Goal: Information Seeking & Learning: Learn about a topic

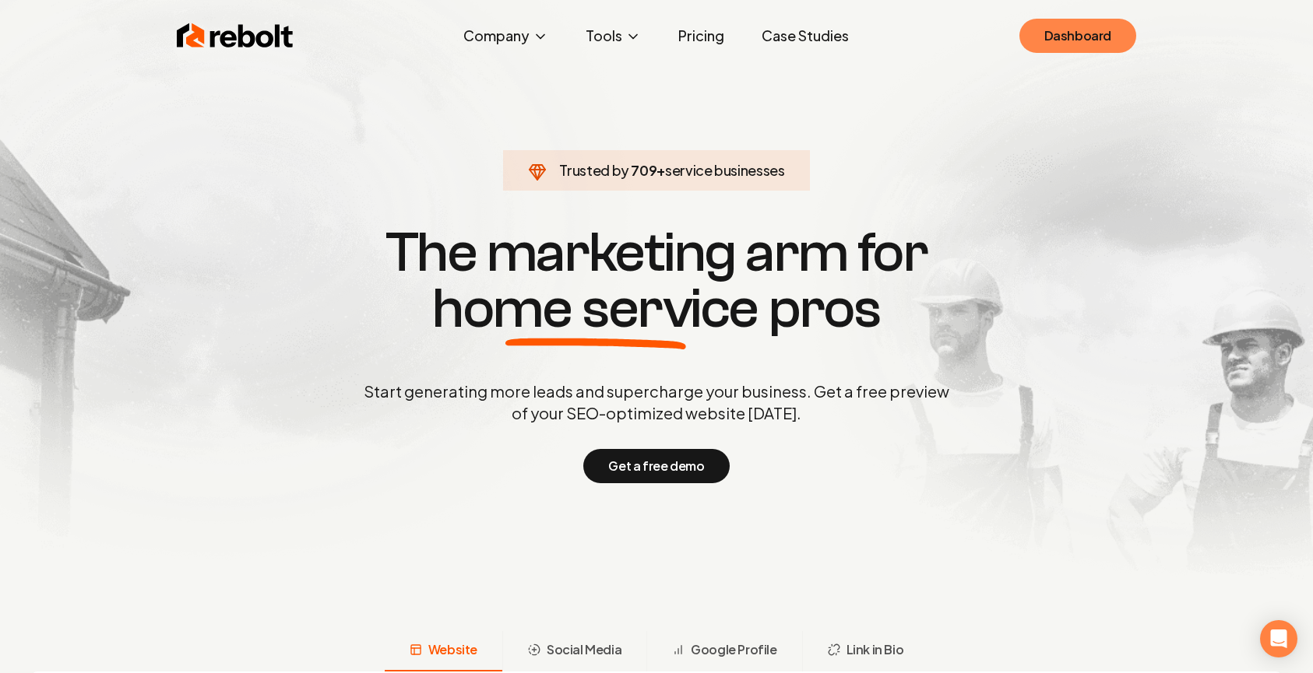
click at [1049, 40] on link "Dashboard" at bounding box center [1077, 36] width 117 height 34
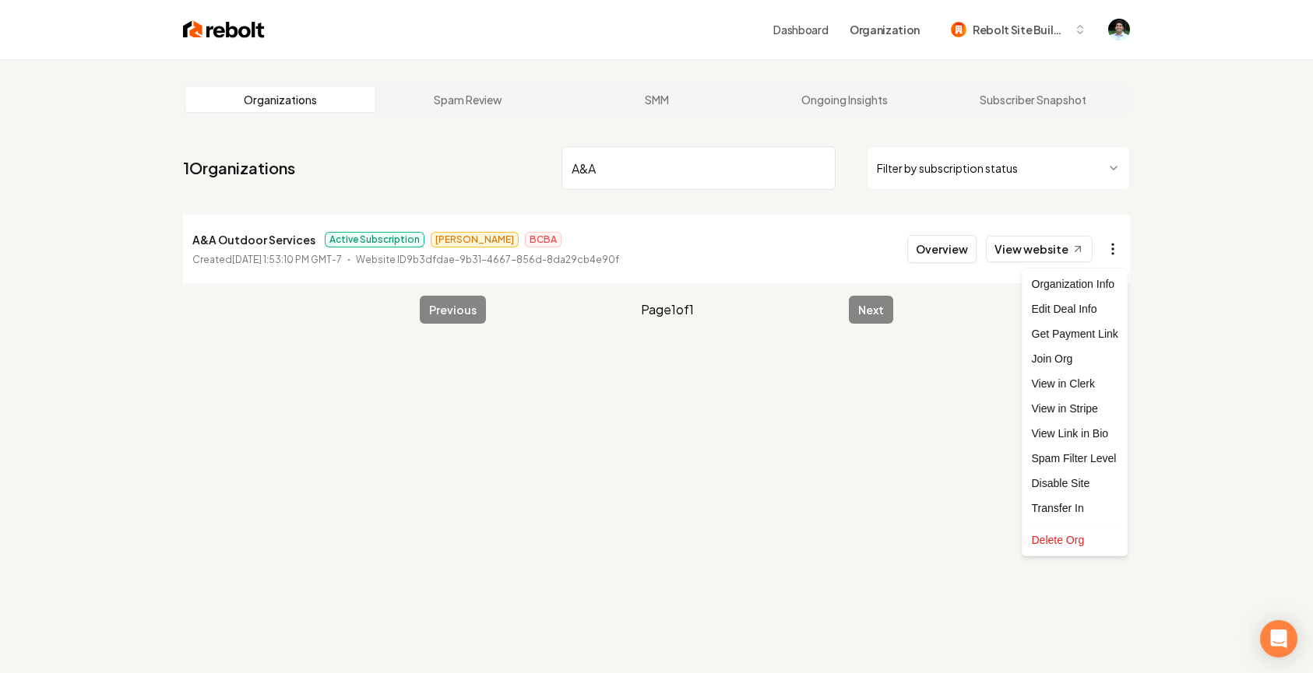
click at [1113, 249] on html "Dashboard Organization Rebolt Site Builder Organizations Spam Review SMM Ongoin…" at bounding box center [656, 336] width 1313 height 673
click at [1091, 404] on link "View in Stripe" at bounding box center [1074, 408] width 99 height 25
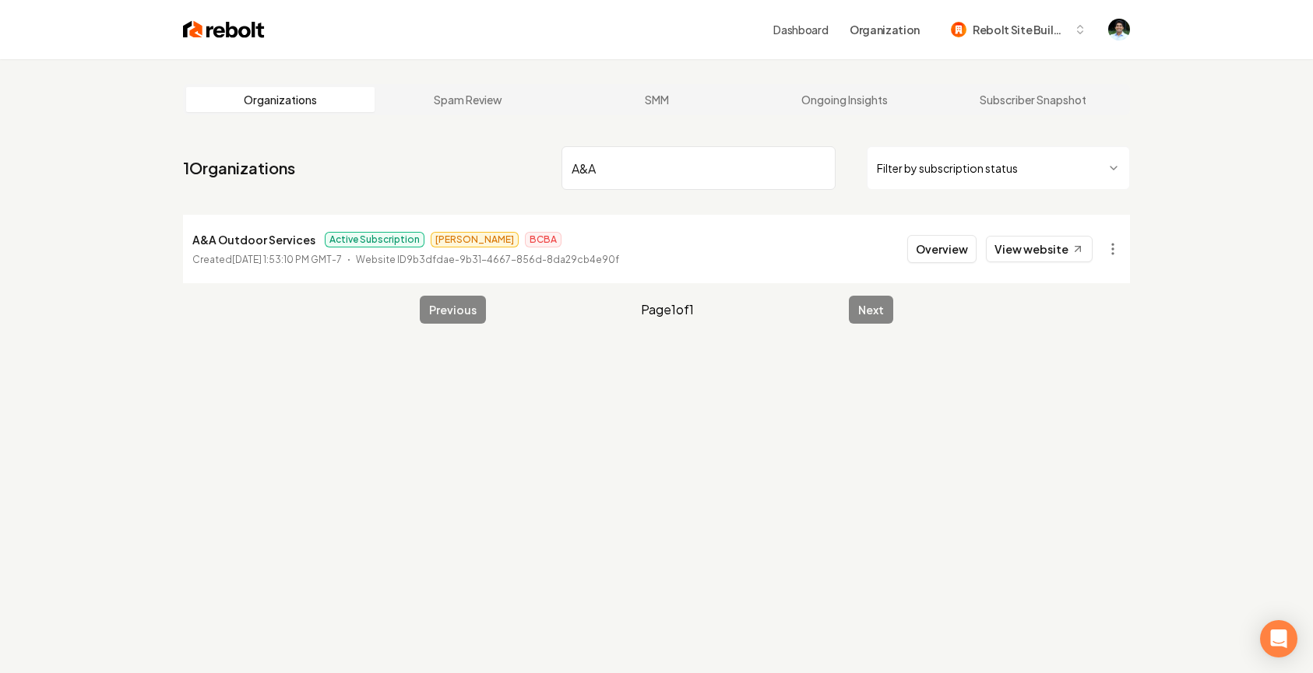
click at [645, 170] on input "A&A" at bounding box center [698, 168] width 274 height 44
paste input "Outdoor Services"
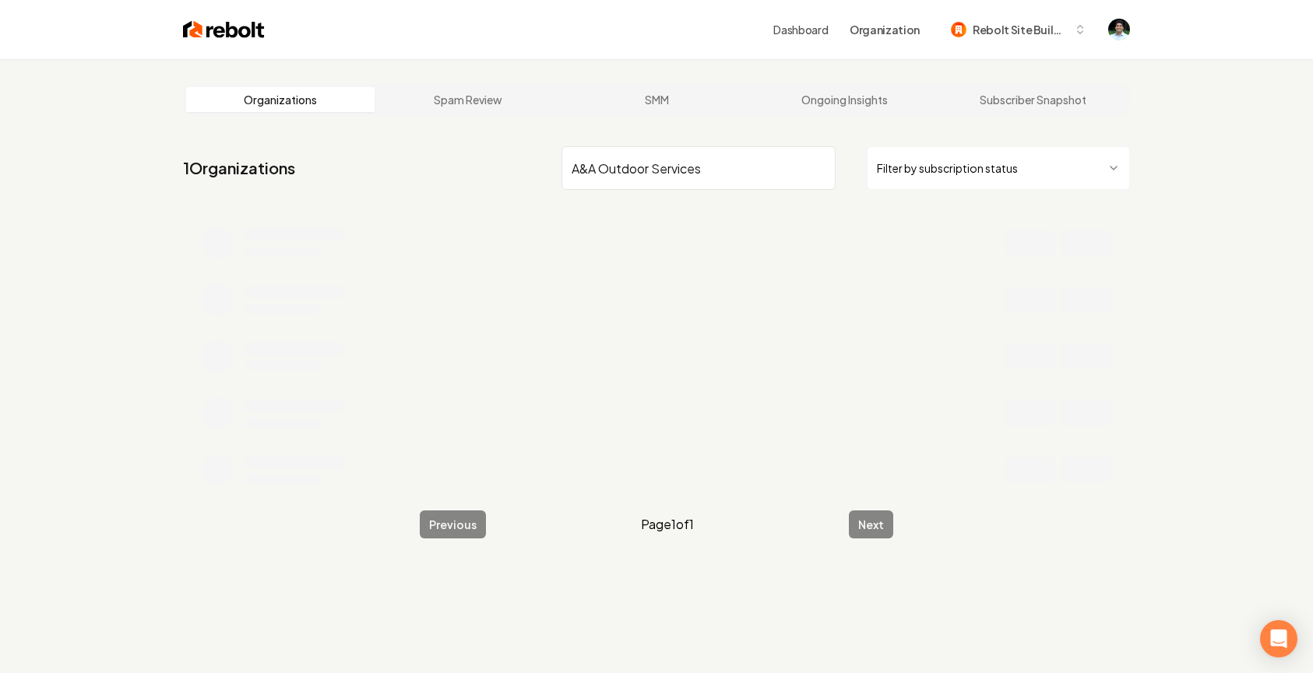
type input "A&A Outdoor Services"
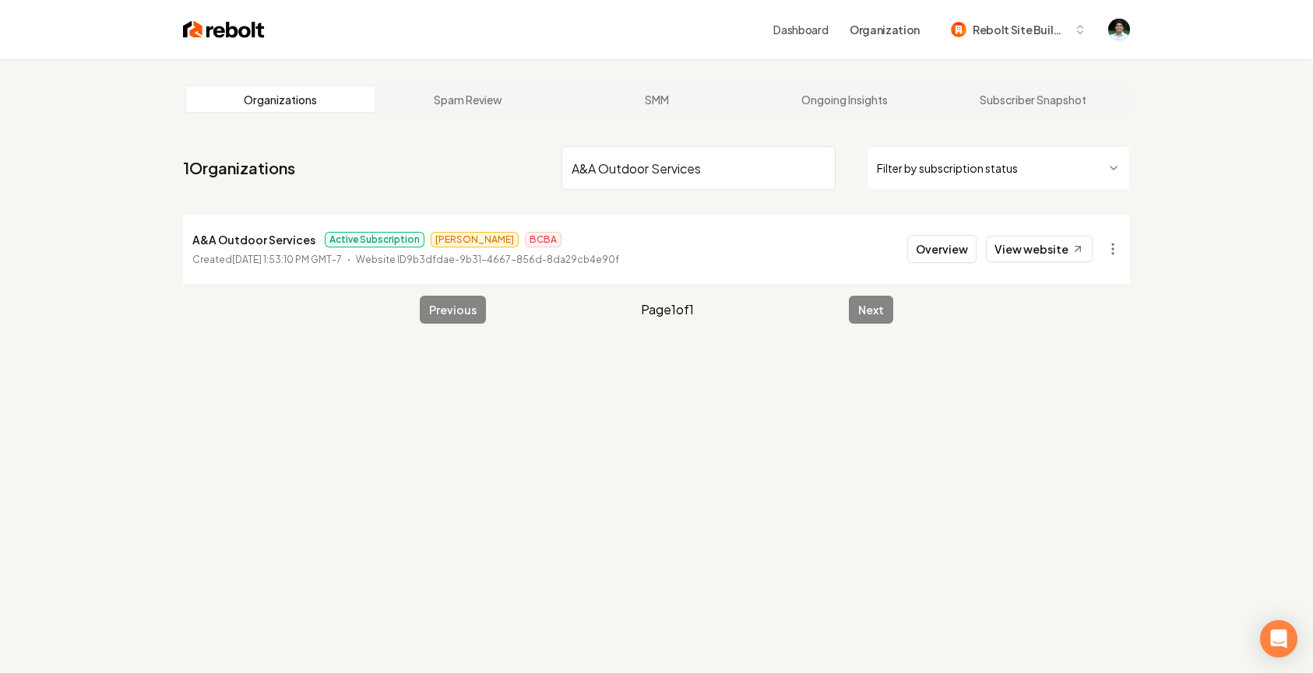
click at [666, 160] on input "A&A Outdoor Services" at bounding box center [698, 168] width 274 height 44
paste input "Ch lawn care LLC"
click at [736, 167] on input "Ch lawn care" at bounding box center [698, 168] width 274 height 44
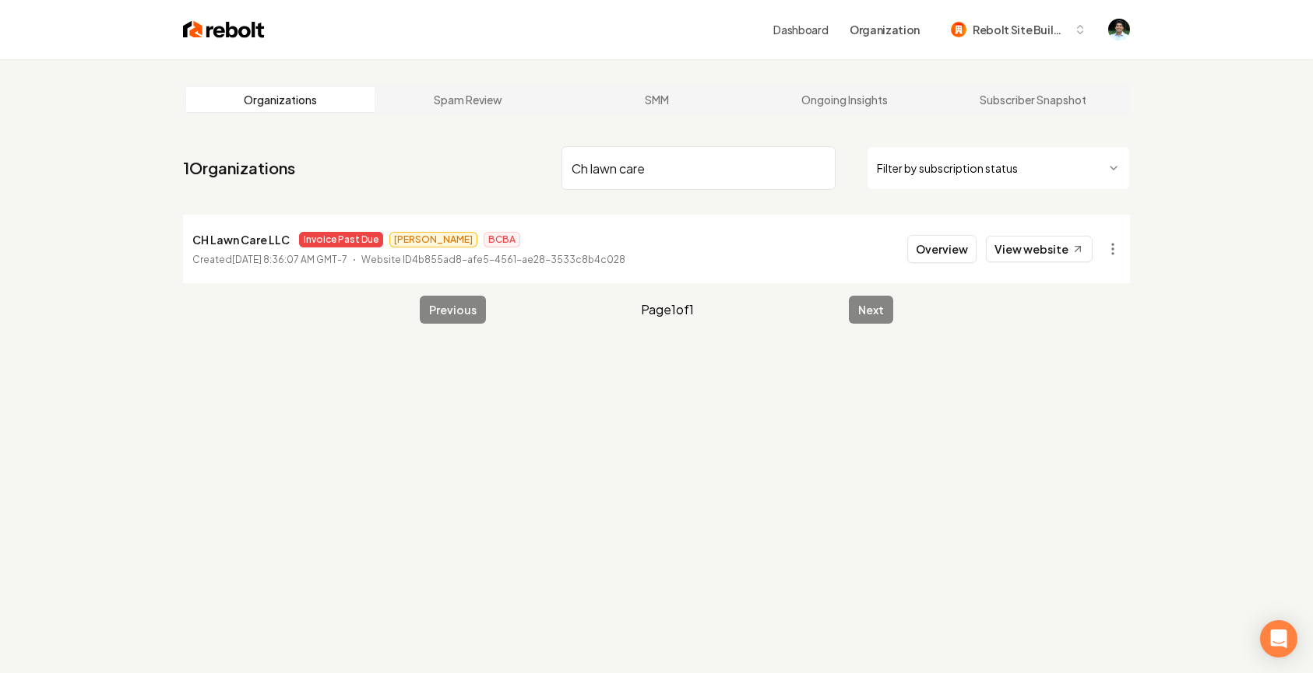
click at [736, 167] on input "Ch lawn care" at bounding box center [698, 168] width 274 height 44
paste input "TX SOLAR CARE LLC"
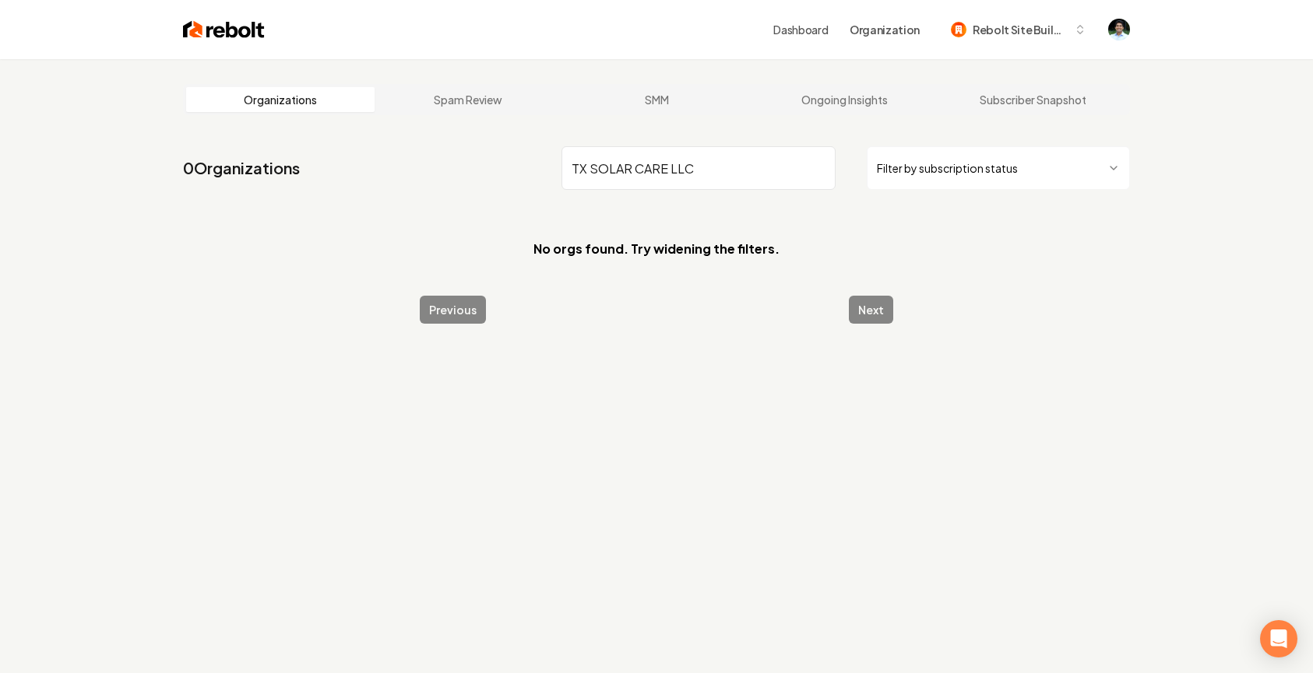
click at [670, 172] on input "TX SOLAR CARE LLC" at bounding box center [698, 168] width 274 height 44
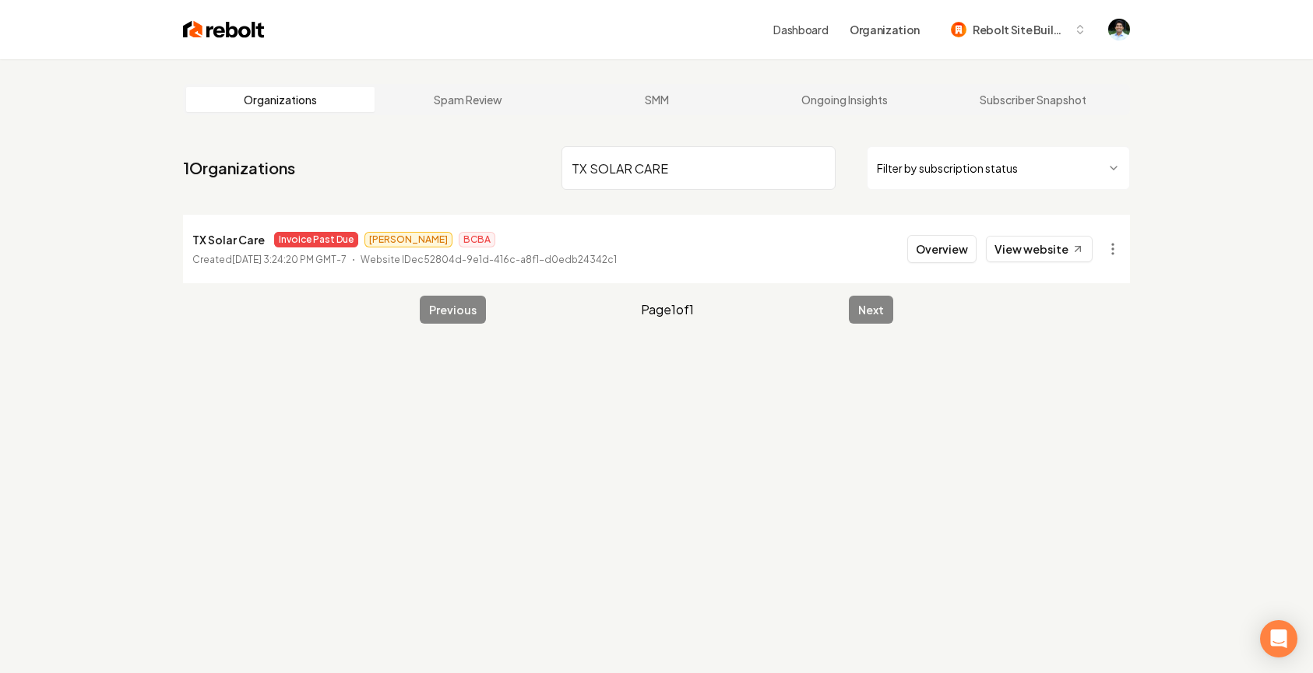
click at [677, 185] on input "TX SOLAR CARE" at bounding box center [698, 168] width 274 height 44
paste input "Infinite Outdoor Designs"
click at [1106, 243] on html "Dashboard Organization Rebolt Site Builder Organizations Spam Review SMM Ongoin…" at bounding box center [656, 336] width 1313 height 673
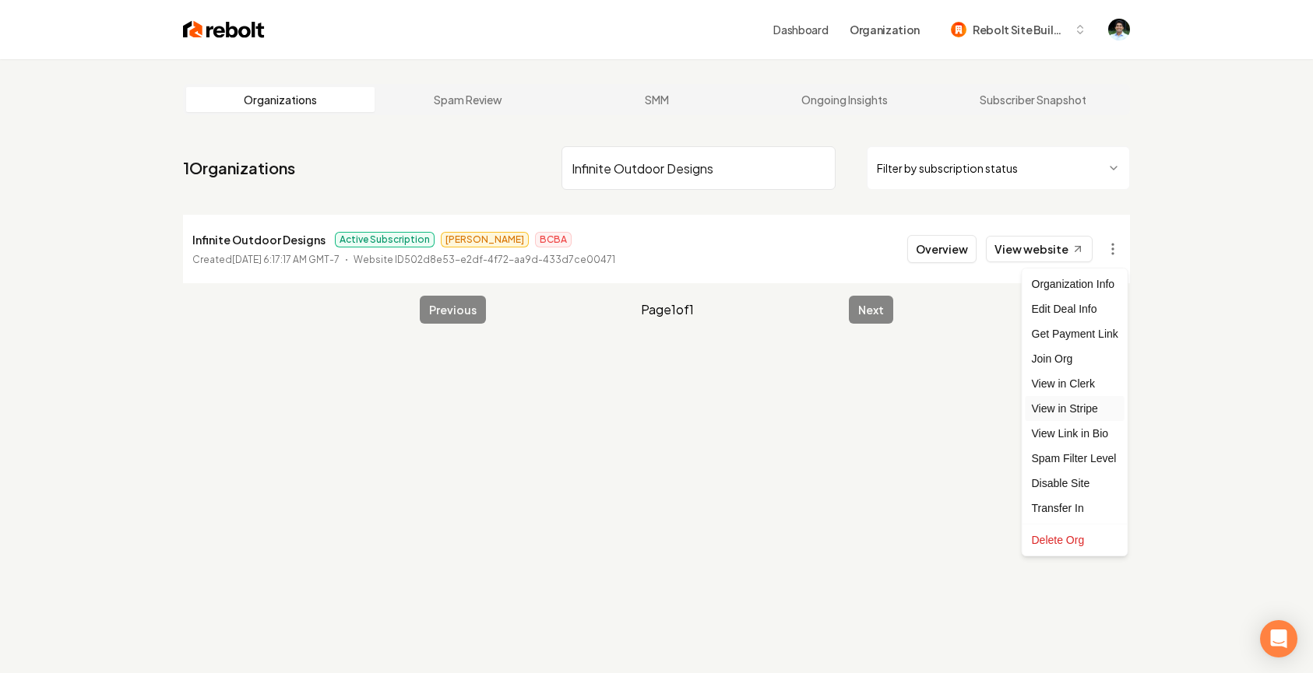
click at [1070, 404] on link "View in Stripe" at bounding box center [1074, 408] width 99 height 25
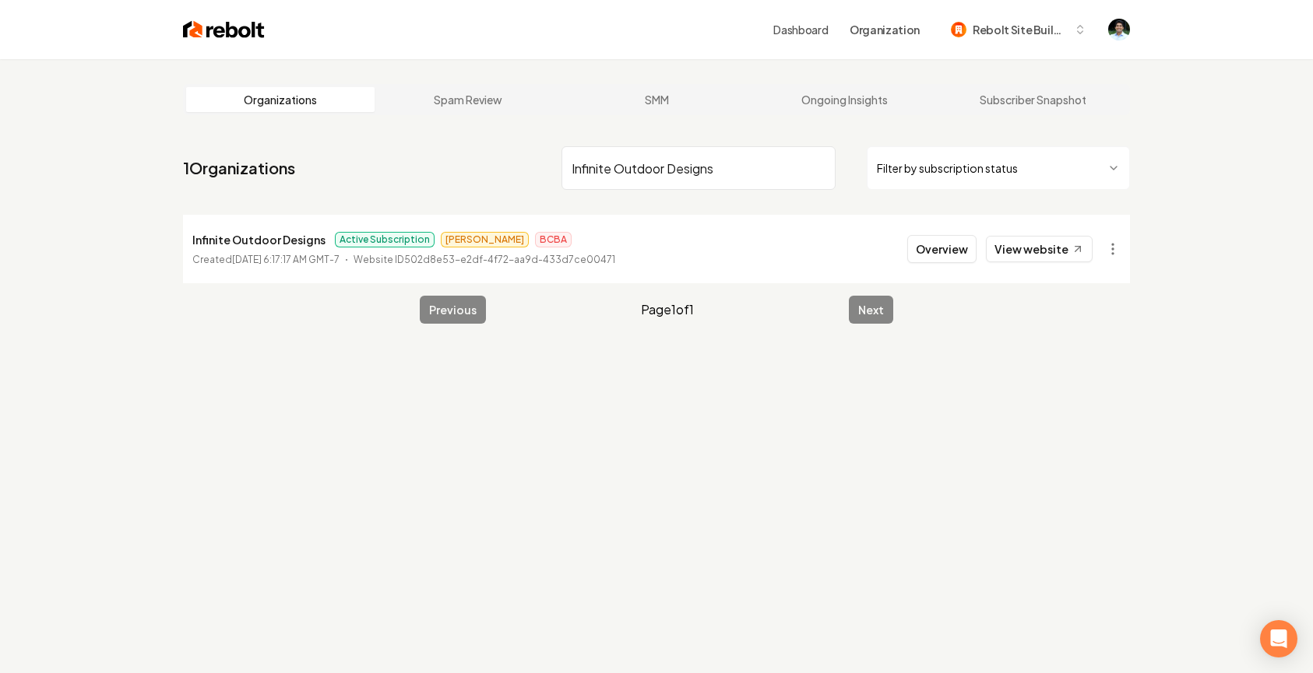
click at [697, 170] on input "Infinite Outdoor Designs" at bounding box center [698, 168] width 274 height 44
paste input "Razo builders inc"
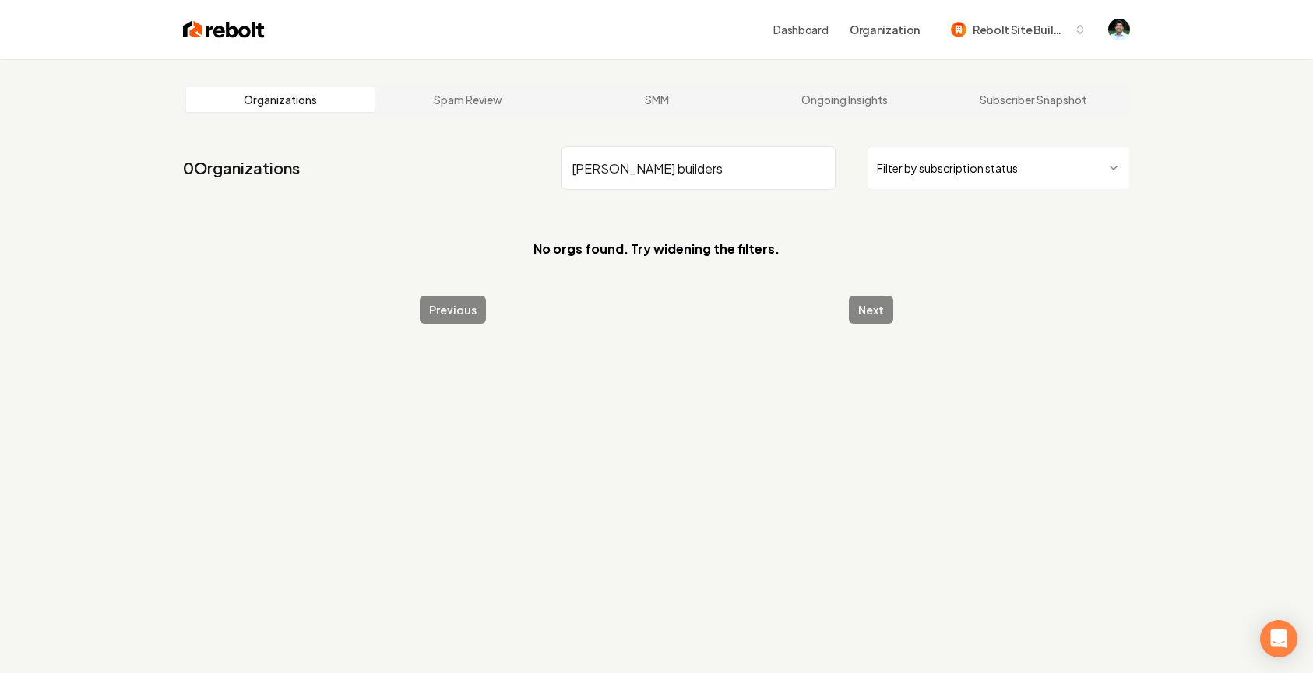
type input "Razo builders"
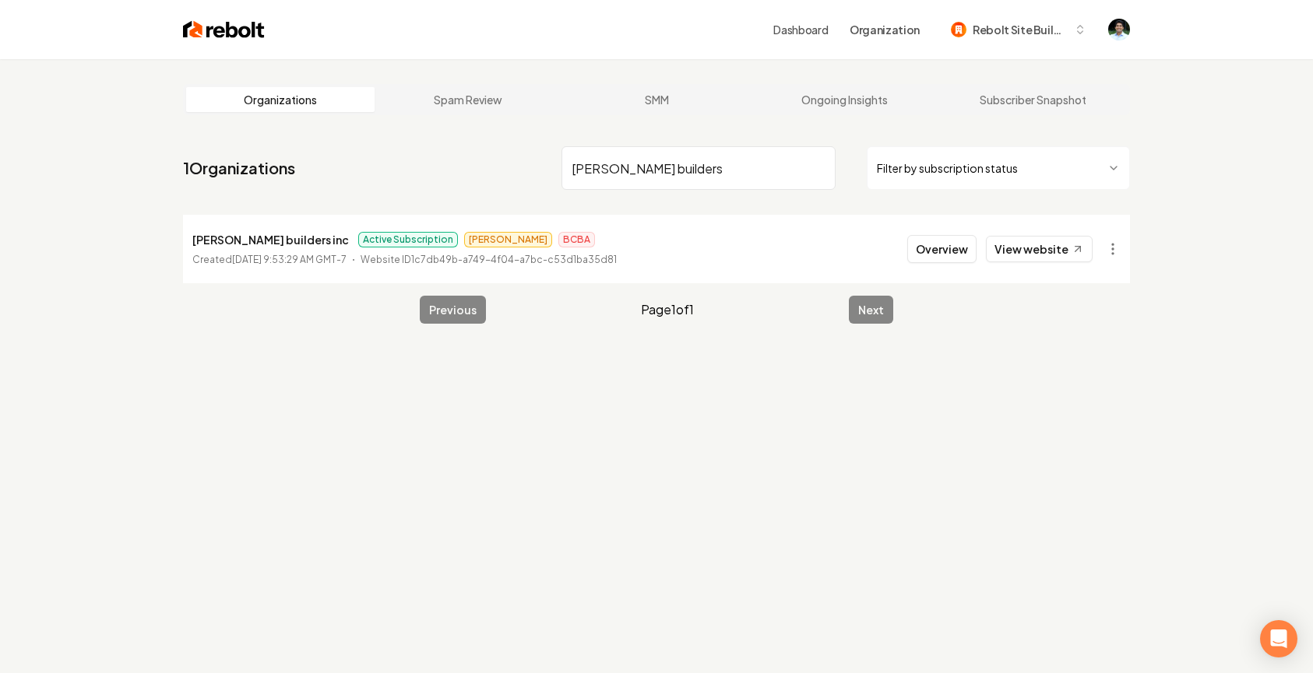
click at [631, 169] on input "Razo builders" at bounding box center [698, 168] width 274 height 44
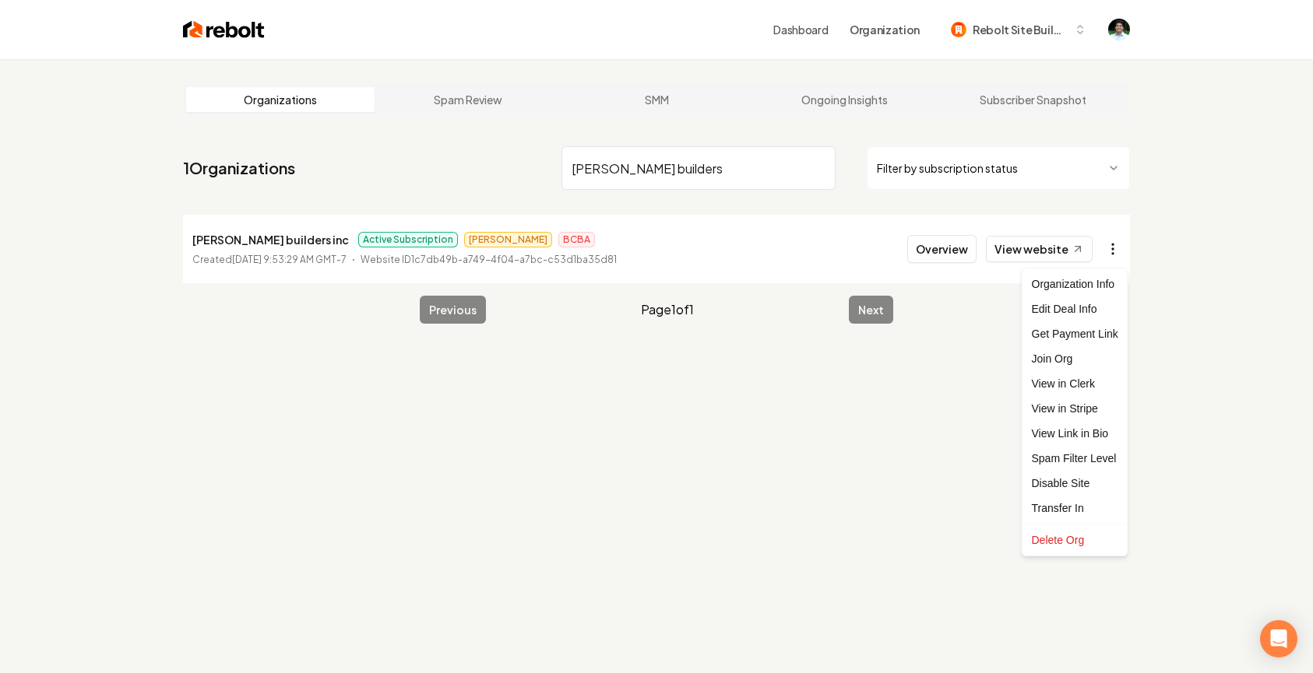
click at [1114, 251] on html "Dashboard Organization Rebolt Site Builder Organizations Spam Review SMM Ongoin…" at bounding box center [656, 336] width 1313 height 673
click at [1065, 412] on link "View in Stripe" at bounding box center [1074, 408] width 99 height 25
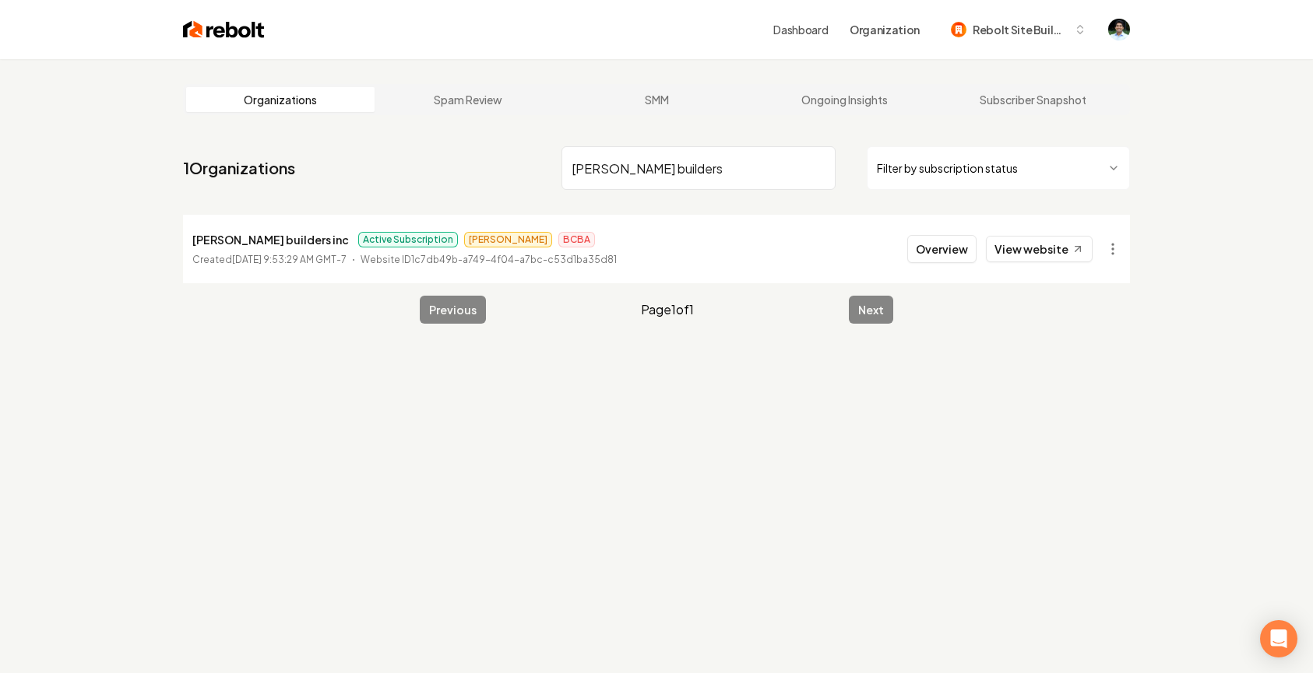
click at [718, 160] on input "Razo builders" at bounding box center [698, 168] width 274 height 44
paste input "TRoman Landscaping LLC"
click at [1117, 244] on html "Dashboard Organization Rebolt Site Builder Organizations Spam Review SMM Ongoin…" at bounding box center [656, 336] width 1313 height 673
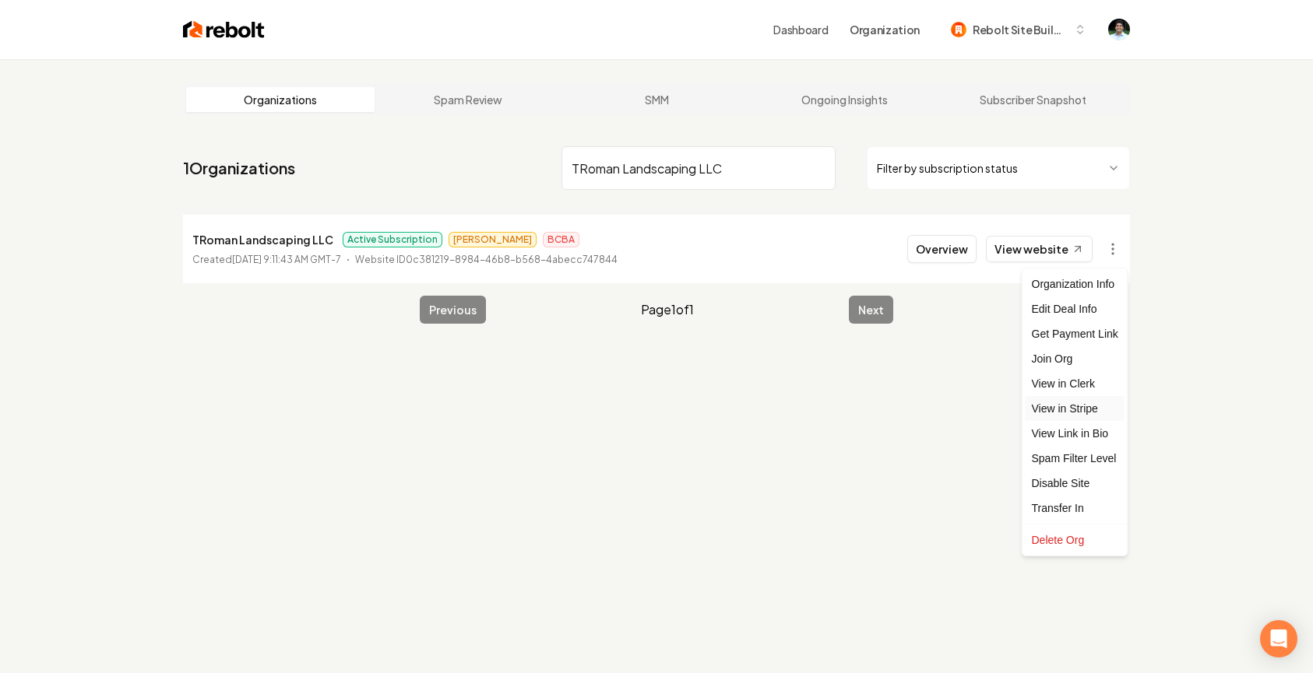
click at [1080, 402] on link "View in Stripe" at bounding box center [1074, 408] width 99 height 25
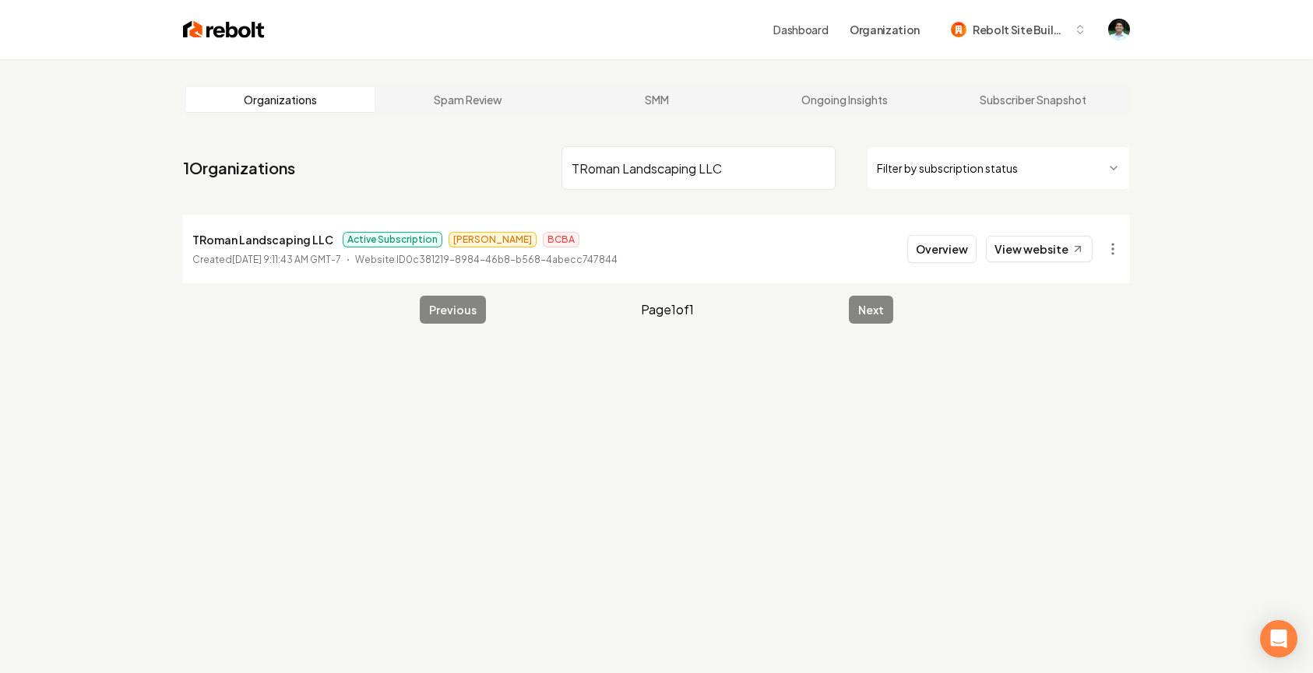
click at [621, 177] on input "TRoman Landscaping LLC" at bounding box center [698, 168] width 274 height 44
paste input "errain Transformations"
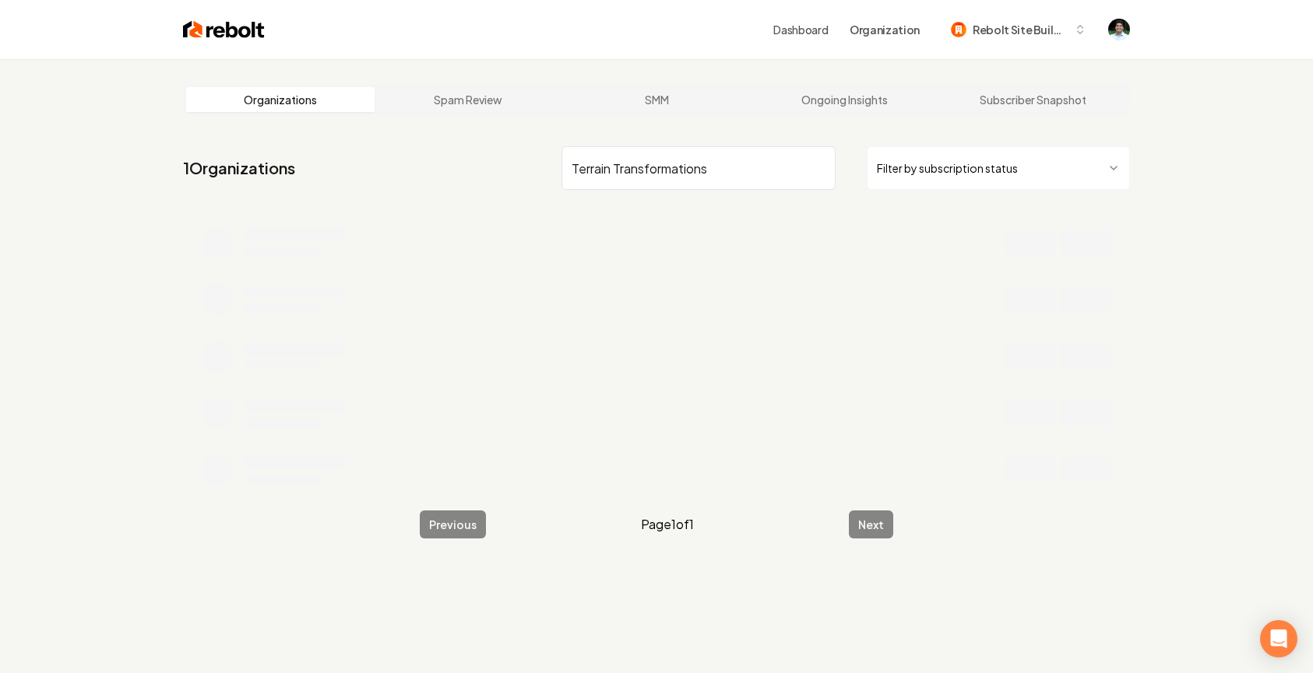
click at [638, 170] on input "Terrain Transformations" at bounding box center [698, 168] width 274 height 44
click at [661, 170] on input "Terrain" at bounding box center [698, 168] width 274 height 44
type input "Terrain"
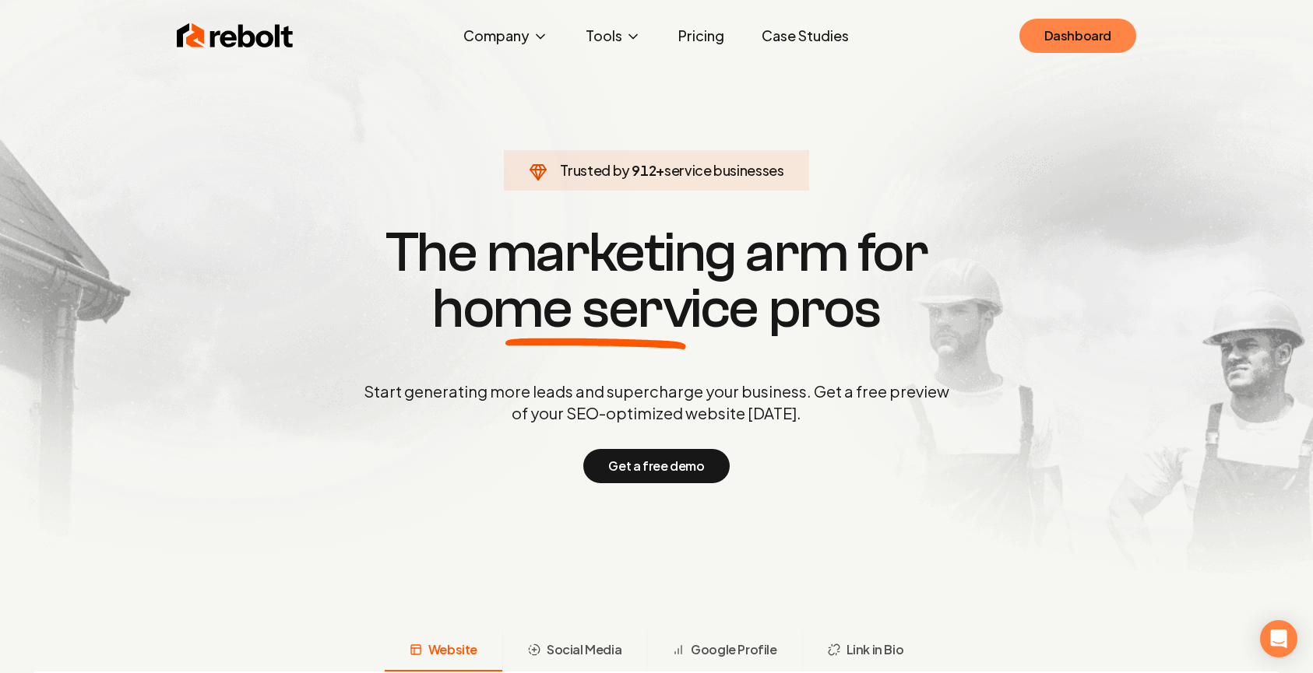
click at [1070, 40] on link "Dashboard" at bounding box center [1077, 36] width 117 height 34
click at [691, 52] on div "Rebolt Company About Blog Jobs Help Center Tools Google Review QR Code Generato…" at bounding box center [656, 35] width 996 height 47
click at [706, 37] on link "Pricing" at bounding box center [701, 35] width 71 height 31
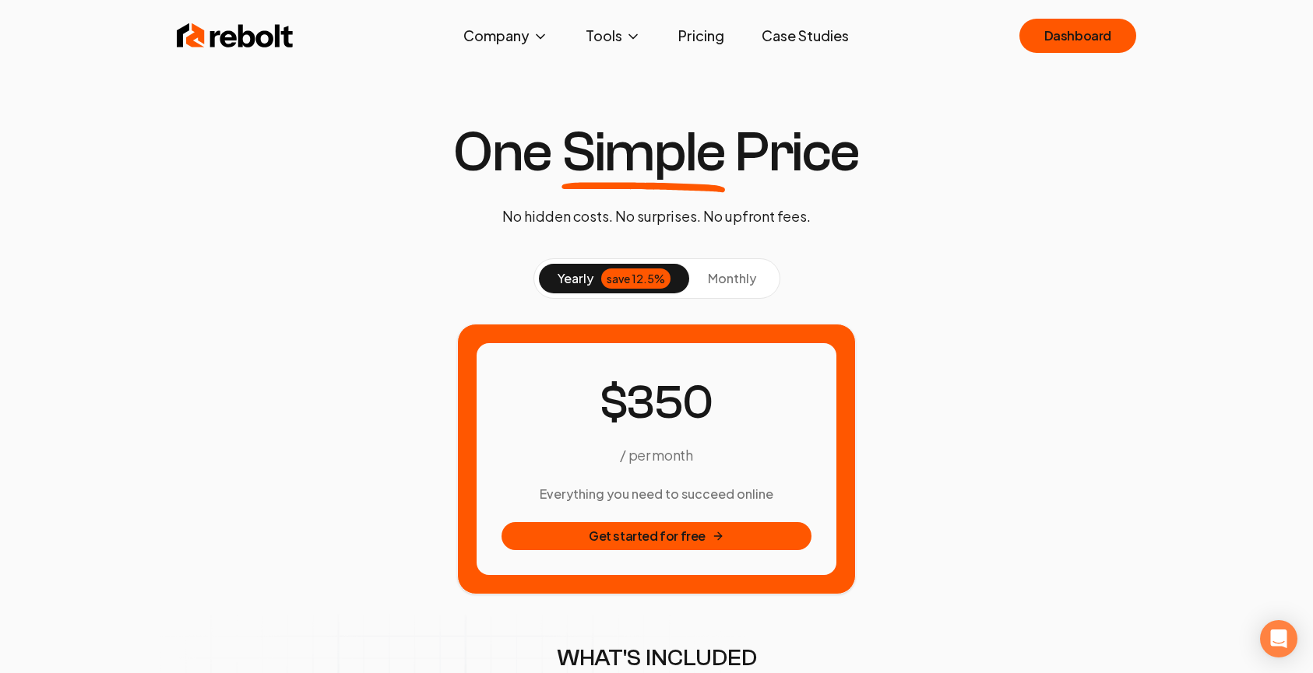
click at [735, 279] on span "monthly" at bounding box center [732, 278] width 48 height 16
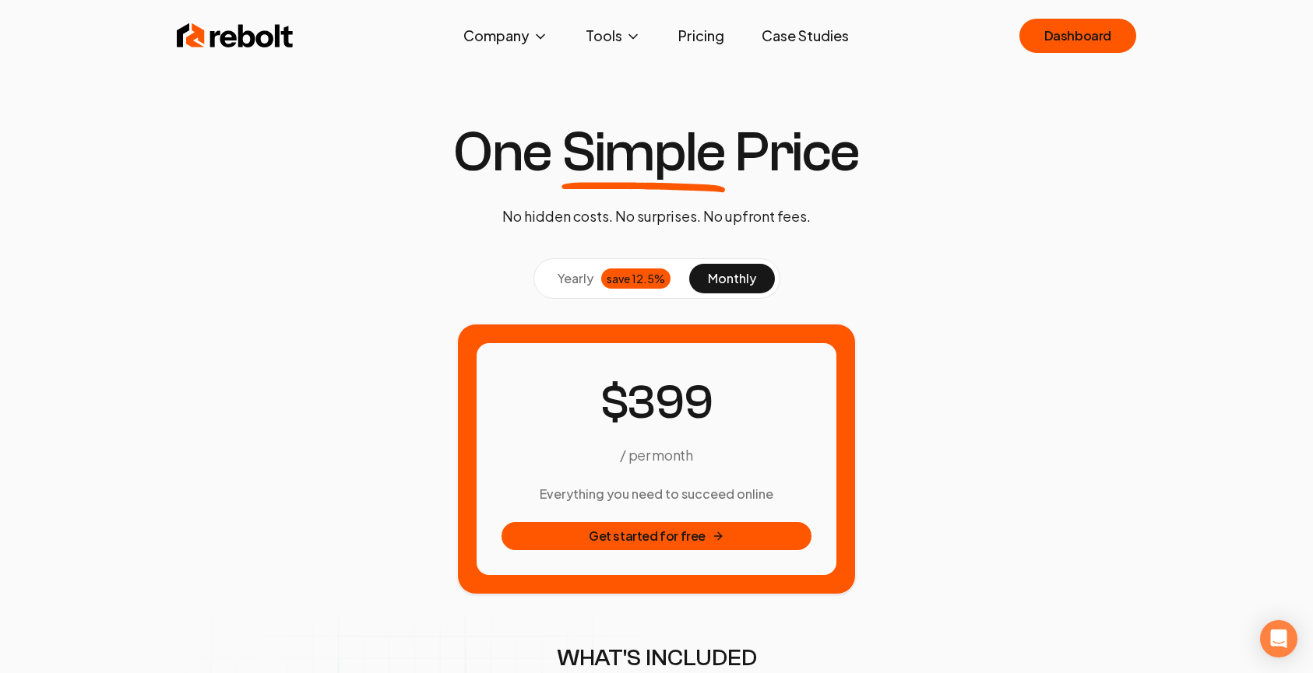
click at [583, 283] on span "yearly" at bounding box center [575, 278] width 36 height 19
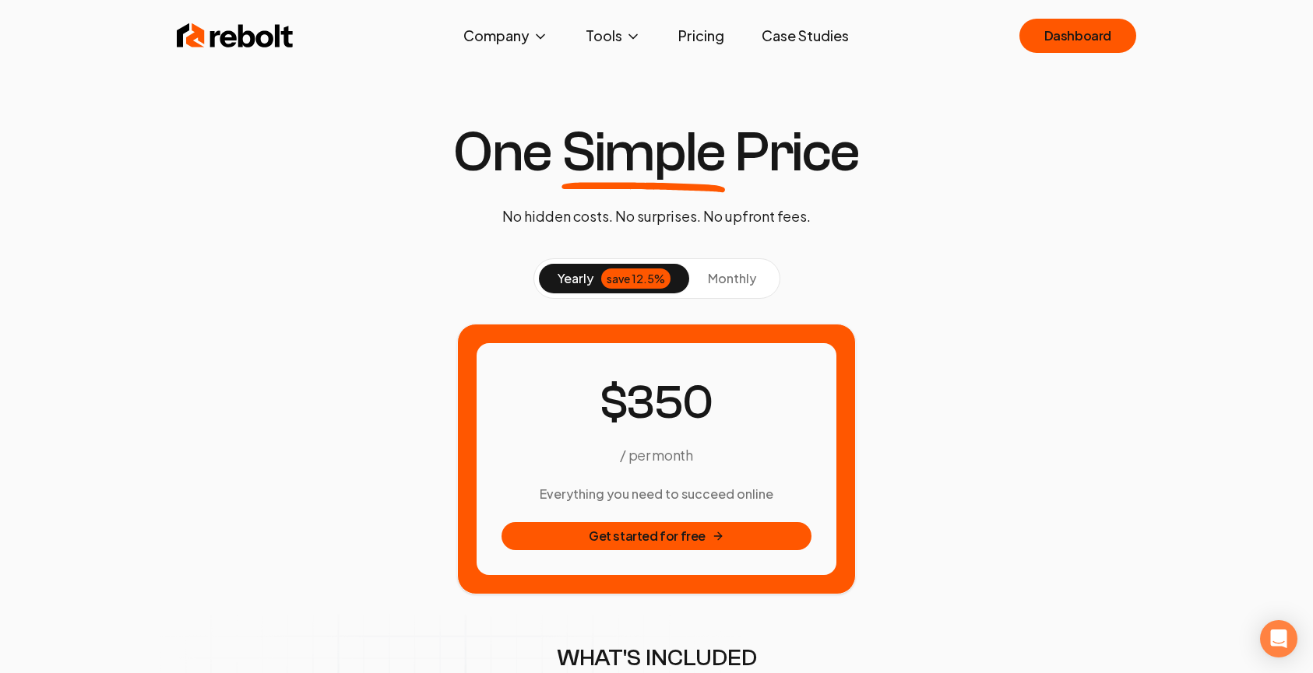
click at [743, 278] on span "monthly" at bounding box center [732, 278] width 48 height 16
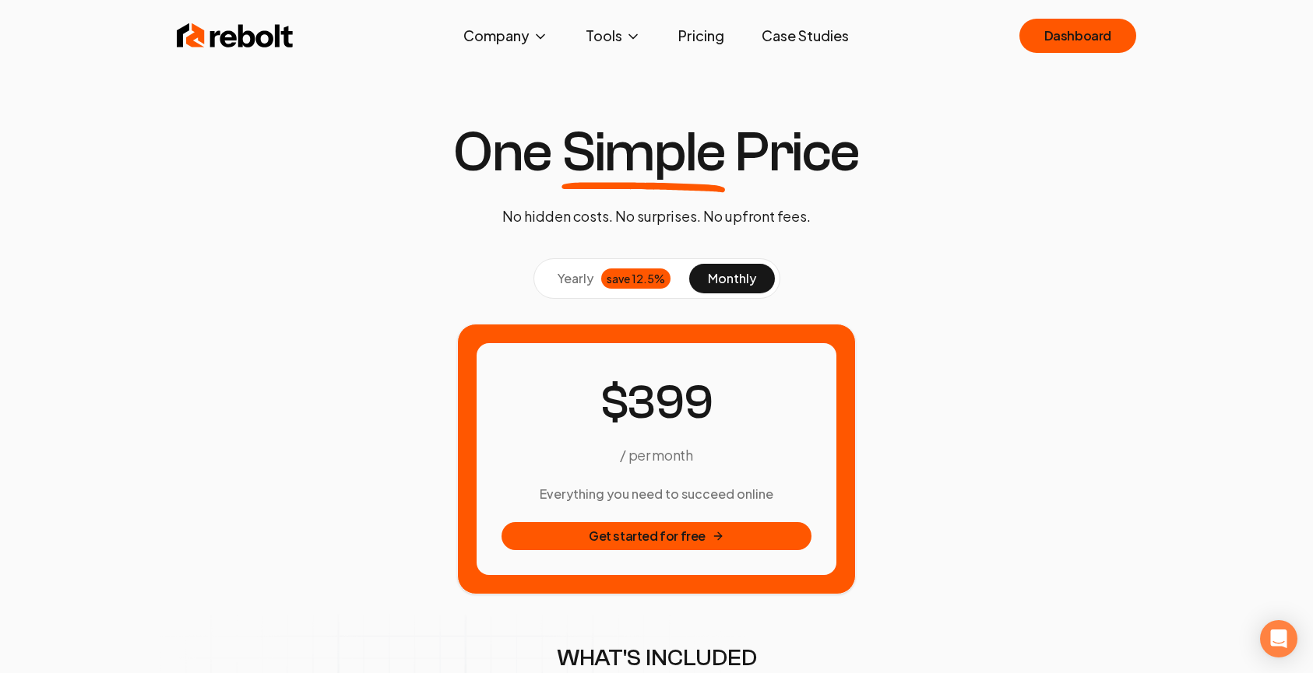
click at [578, 276] on span "yearly" at bounding box center [575, 278] width 36 height 19
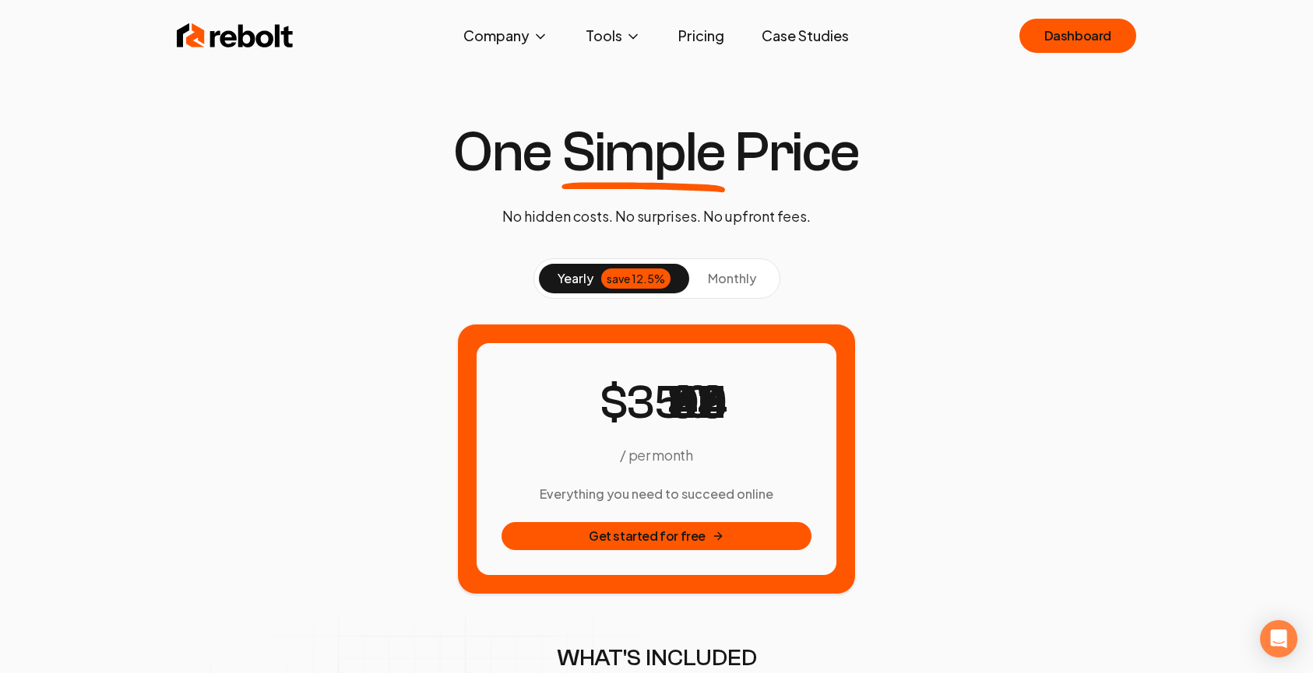
click at [721, 269] on button "monthly" at bounding box center [732, 279] width 86 height 30
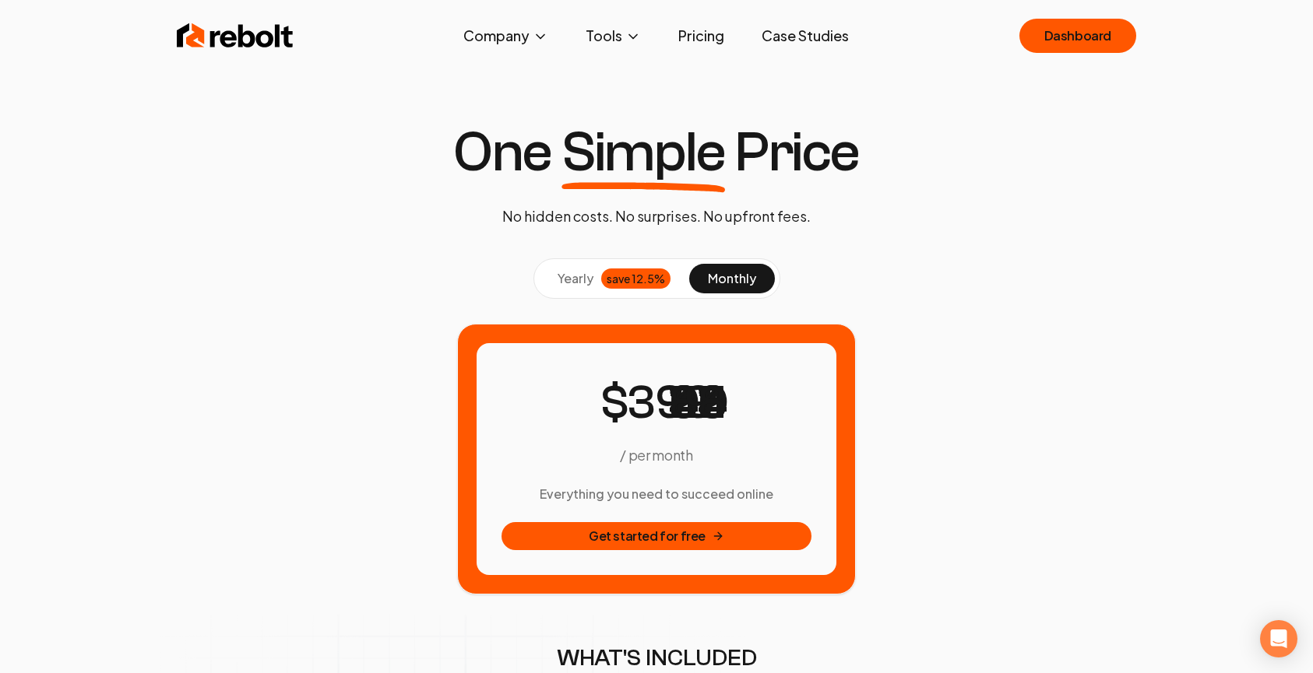
click at [576, 277] on span "yearly" at bounding box center [575, 278] width 36 height 19
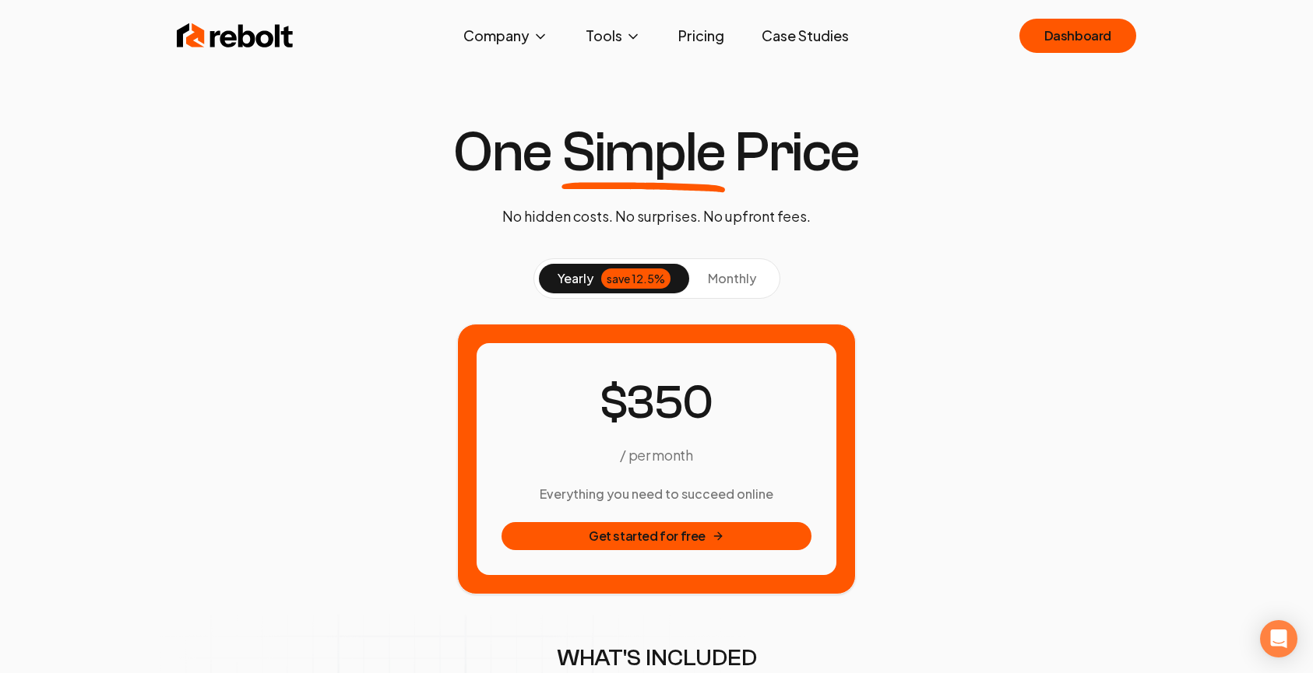
click at [735, 272] on span "monthly" at bounding box center [732, 278] width 48 height 16
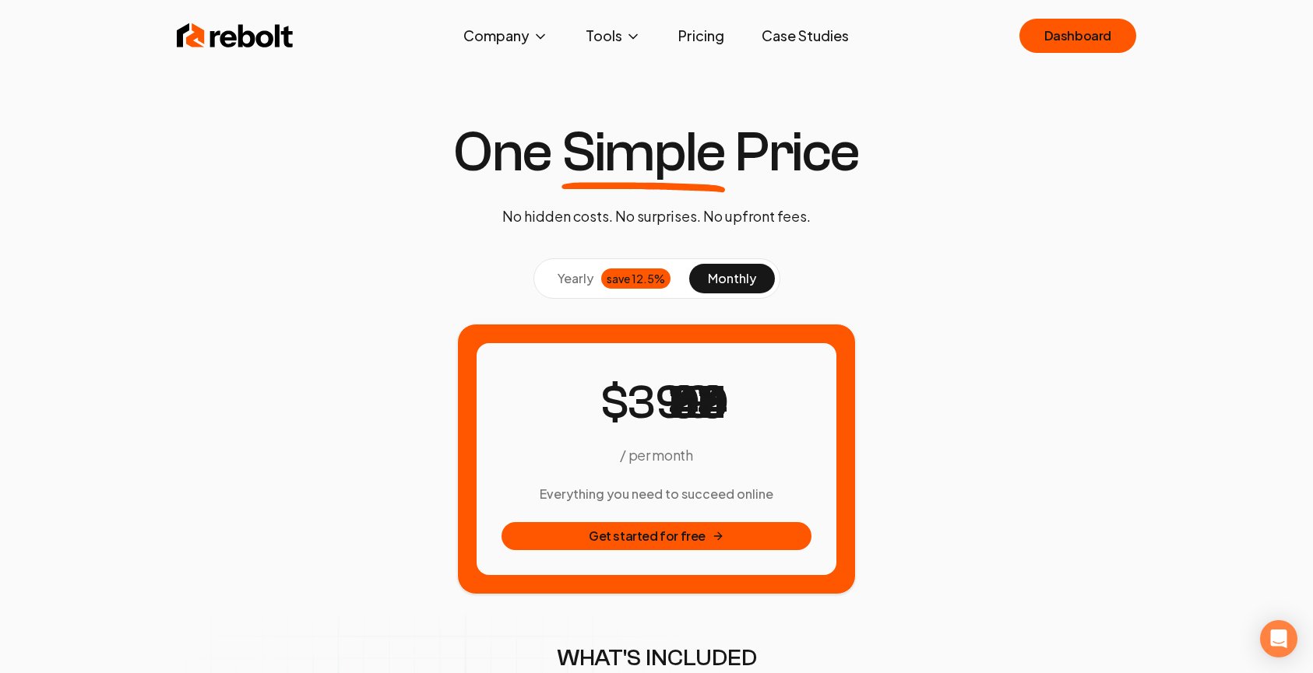
click at [575, 278] on span "yearly" at bounding box center [575, 278] width 36 height 19
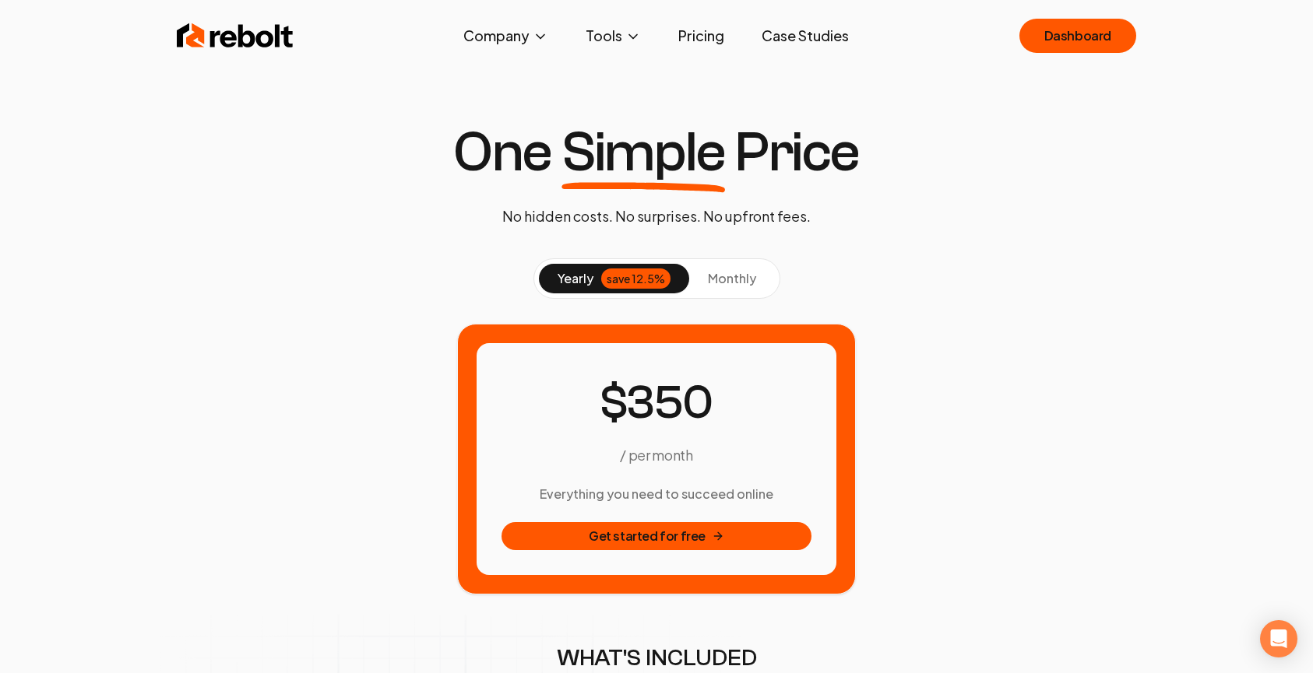
click at [638, 218] on p "No hidden costs. No surprises. No upfront fees." at bounding box center [656, 217] width 308 height 22
click at [673, 218] on p "No hidden costs. No surprises. No upfront fees." at bounding box center [656, 217] width 308 height 22
click at [663, 161] on span "Simple" at bounding box center [642, 153] width 163 height 56
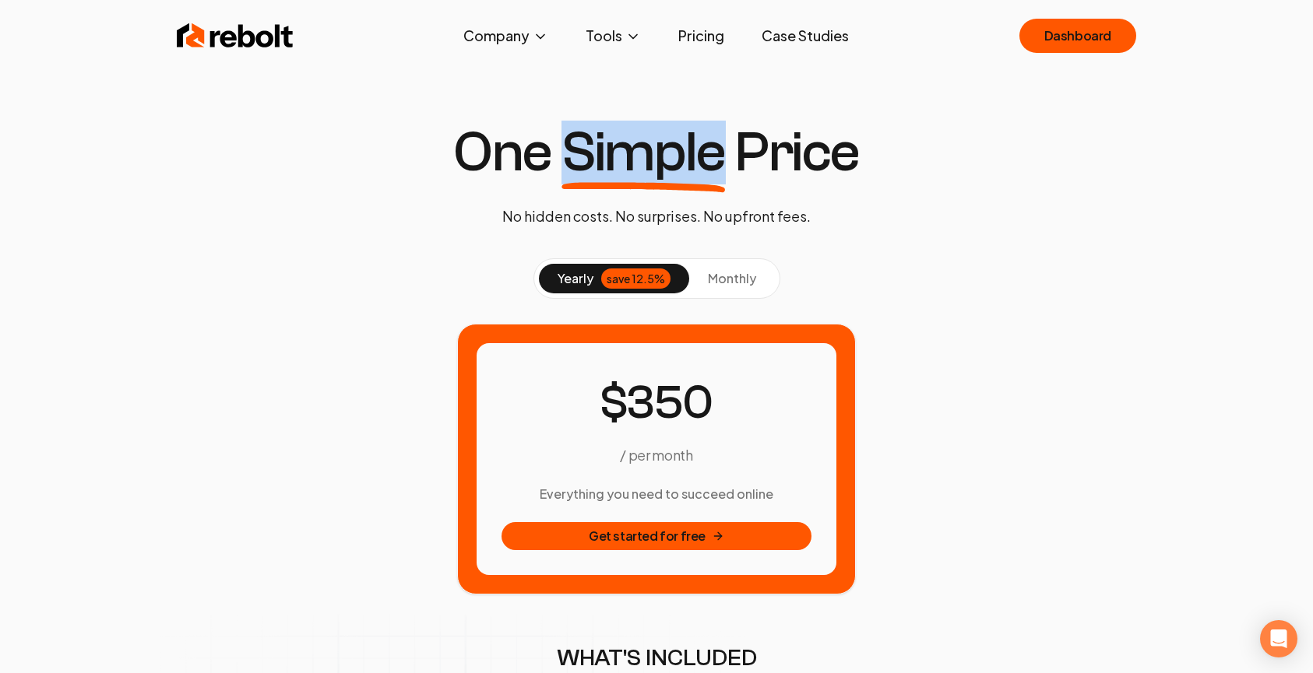
click at [663, 161] on span "Simple" at bounding box center [642, 153] width 163 height 56
click at [733, 159] on h1 "One Simple Price" at bounding box center [656, 153] width 406 height 56
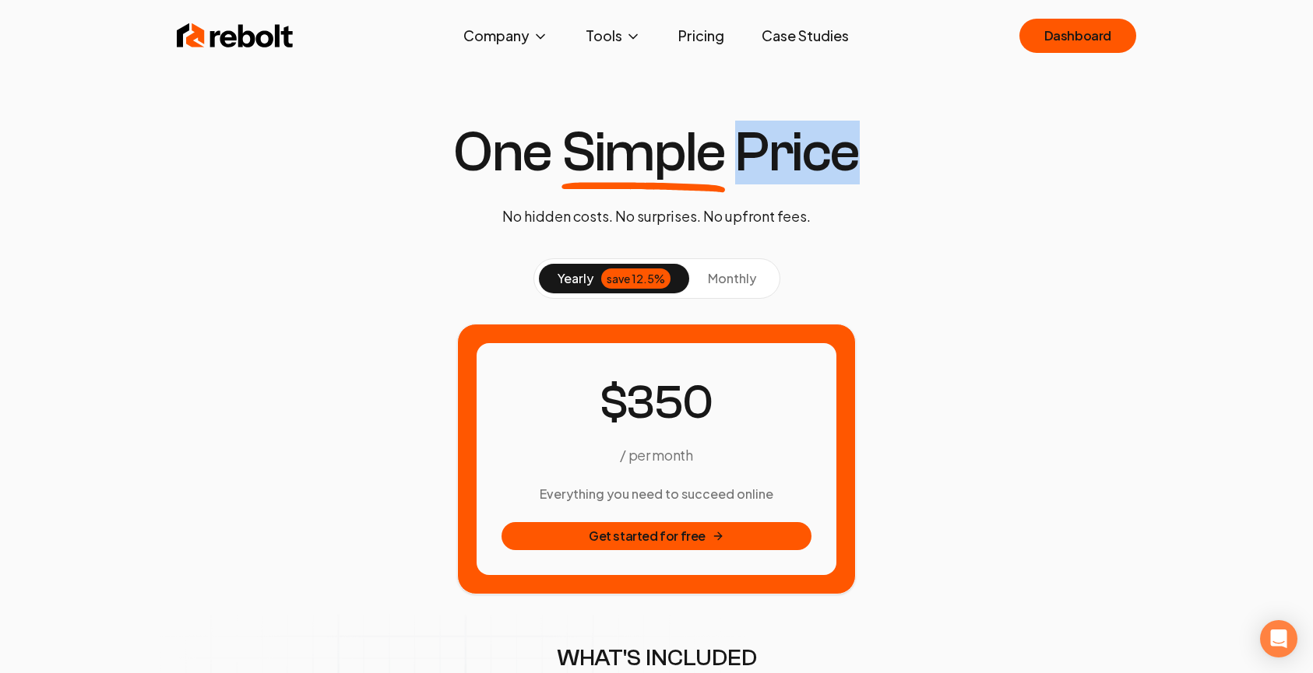
click at [733, 159] on h1 "One Simple Price" at bounding box center [656, 153] width 406 height 56
click at [676, 159] on span "Simple" at bounding box center [642, 153] width 163 height 56
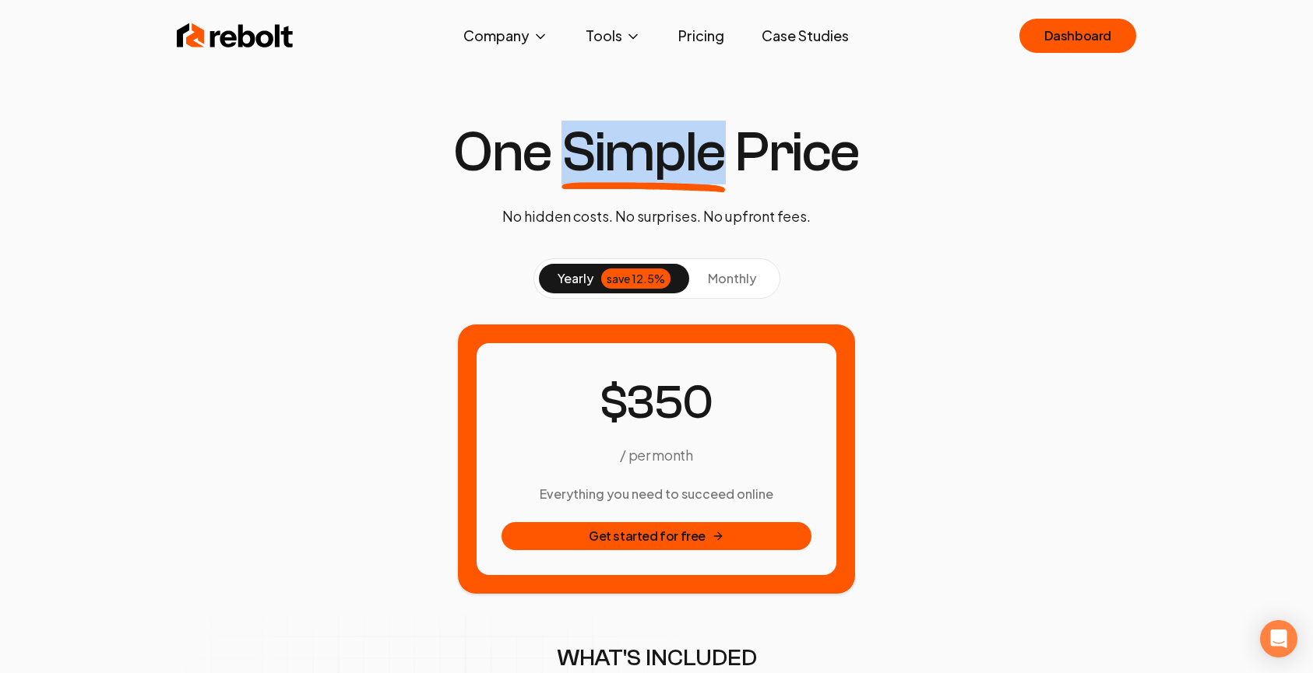
click at [676, 159] on span "Simple" at bounding box center [642, 153] width 163 height 56
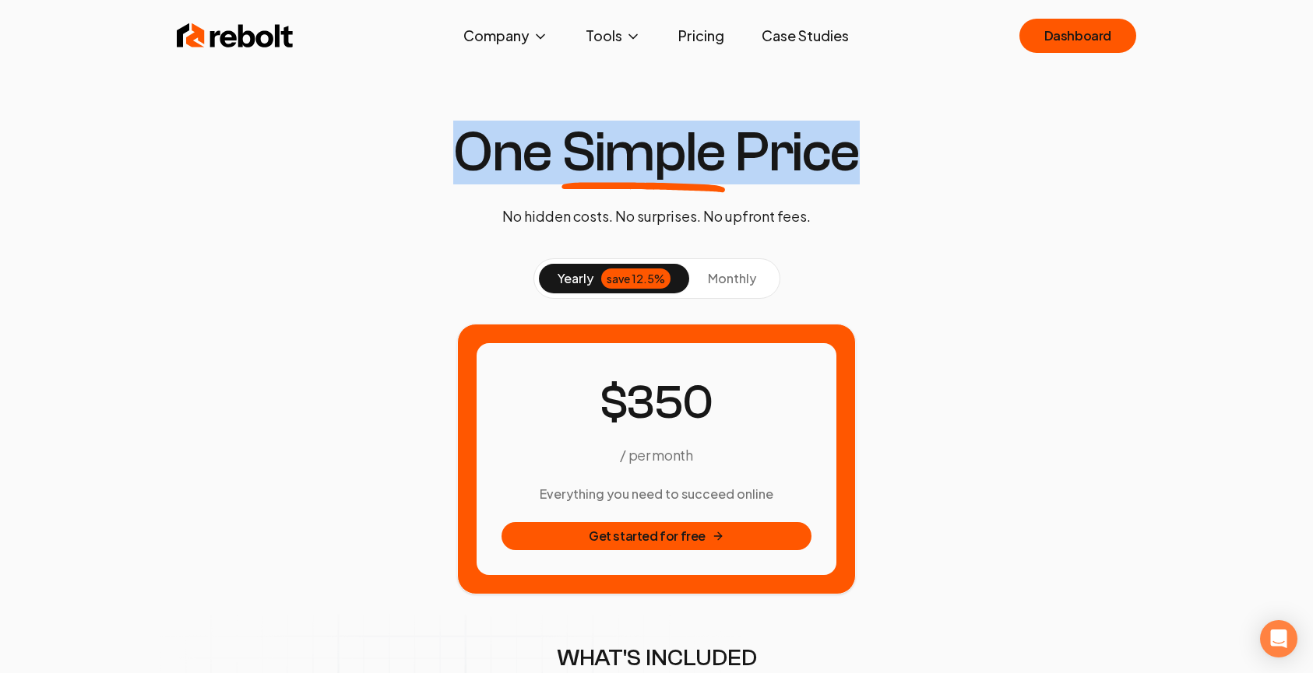
drag, startPoint x: 855, startPoint y: 150, endPoint x: 397, endPoint y: 155, distance: 457.8
click at [784, 37] on link "Case Studies" at bounding box center [805, 35] width 112 height 31
